Goal: Task Accomplishment & Management: Complete application form

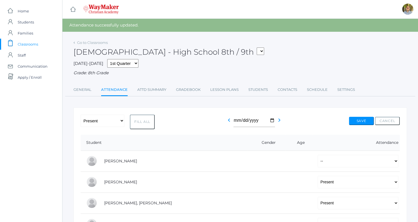
click at [32, 43] on span "Classrooms" at bounding box center [28, 44] width 20 height 11
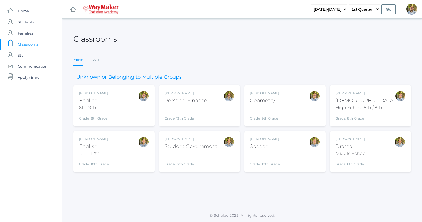
click at [135, 105] on div "Kylen Braileanu English 8th, 9th Grade: 8th Grade 08ENGLISH" at bounding box center [114, 106] width 70 height 30
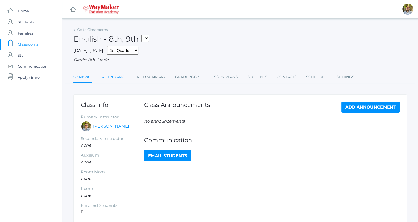
click at [109, 79] on link "Attendance" at bounding box center [113, 77] width 25 height 11
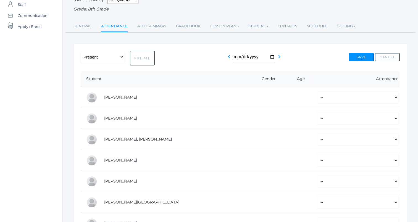
scroll to position [51, 0]
click at [142, 54] on button "Fill All" at bounding box center [142, 58] width 25 height 15
select select "P"
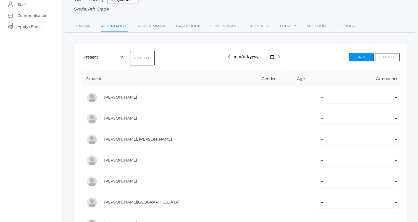
select select "P"
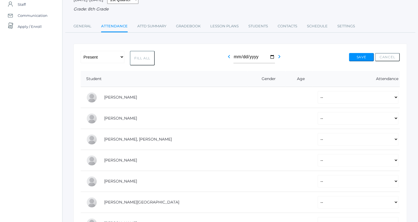
select select "P"
click at [332, 94] on select "-- Present Tardy Excused Tardy Unexcused Absent Excused Absent Unexcused" at bounding box center [358, 97] width 81 height 12
select select "AE"
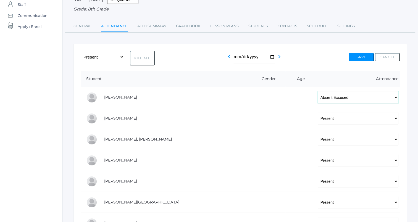
click at [318, 91] on select "-- Present Tardy Excused Tardy Unexcused Absent Excused Absent Unexcused" at bounding box center [358, 97] width 81 height 12
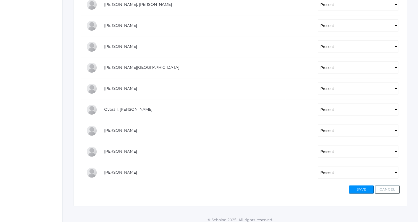
scroll to position [189, 0]
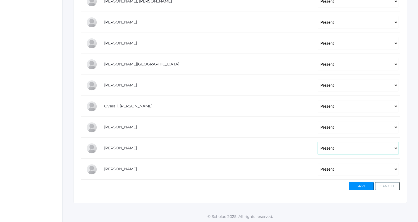
click at [347, 147] on select "-- Present Tardy Excused Tardy Unexcused Absent Excused Absent Unexcused" at bounding box center [358, 148] width 81 height 12
select select "AE"
click at [318, 142] on select "-- Present Tardy Excused Tardy Unexcused Absent Excused Absent Unexcused" at bounding box center [358, 148] width 81 height 12
click at [357, 185] on button "Save" at bounding box center [361, 186] width 25 height 8
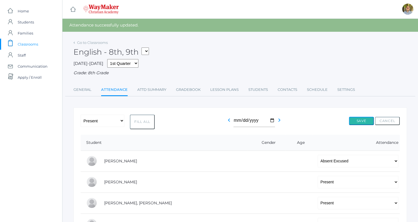
click at [364, 119] on button "Save" at bounding box center [361, 121] width 25 height 8
click at [364, 121] on button "Save" at bounding box center [361, 121] width 25 height 8
click at [30, 43] on span "Classrooms" at bounding box center [28, 44] width 20 height 11
